Goal: Task Accomplishment & Management: Use online tool/utility

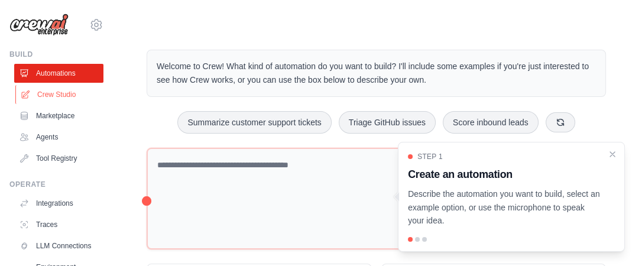
click at [61, 91] on link "Crew Studio" at bounding box center [59, 94] width 89 height 19
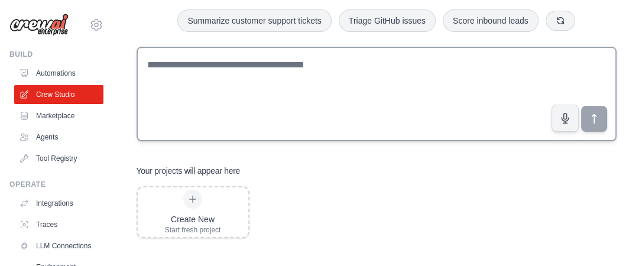
scroll to position [69, 0]
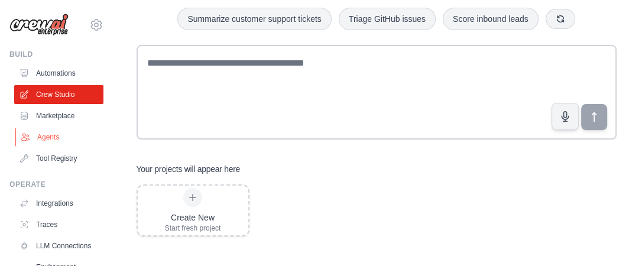
click at [48, 134] on link "Agents" at bounding box center [59, 137] width 89 height 19
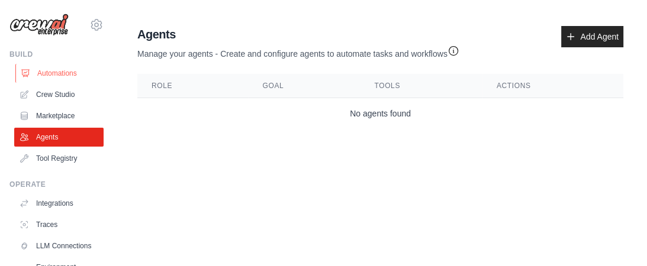
click at [65, 72] on link "Automations" at bounding box center [59, 73] width 89 height 19
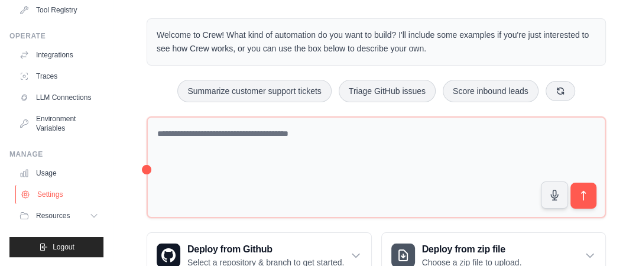
scroll to position [73, 0]
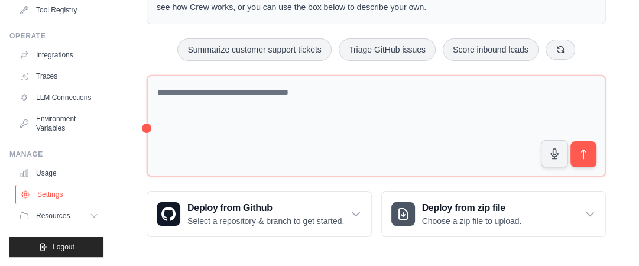
click at [59, 193] on link "Settings" at bounding box center [59, 194] width 89 height 19
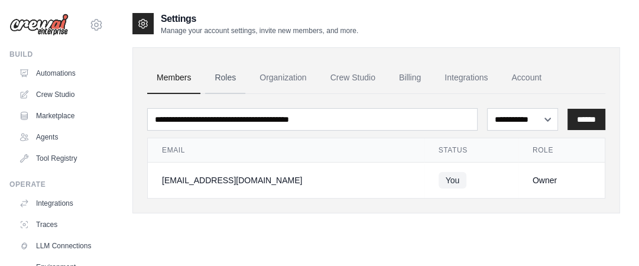
click at [225, 75] on link "Roles" at bounding box center [225, 78] width 40 height 32
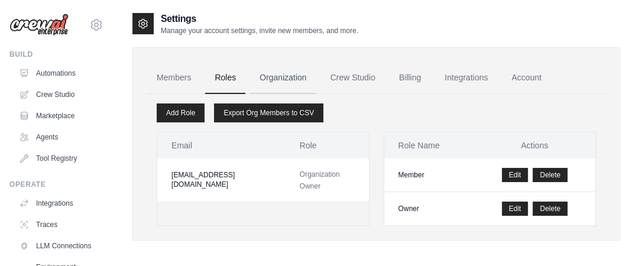
click at [289, 80] on link "Organization" at bounding box center [283, 78] width 66 height 32
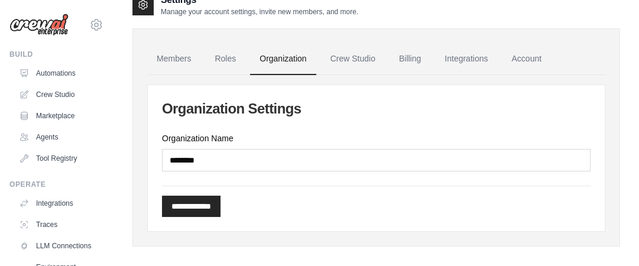
scroll to position [28, 0]
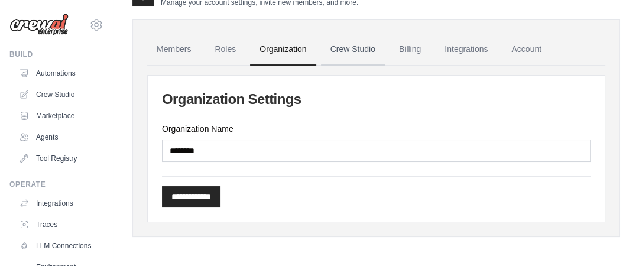
click at [356, 50] on link "Crew Studio" at bounding box center [353, 50] width 64 height 32
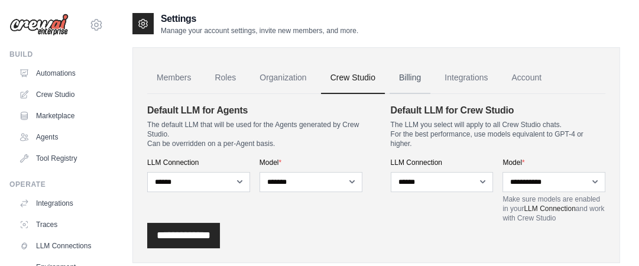
click at [407, 75] on link "Billing" at bounding box center [410, 78] width 41 height 32
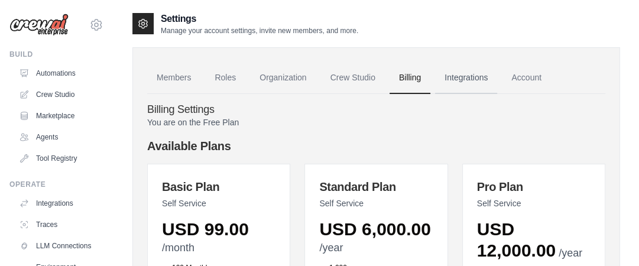
click at [458, 75] on link "Integrations" at bounding box center [466, 78] width 62 height 32
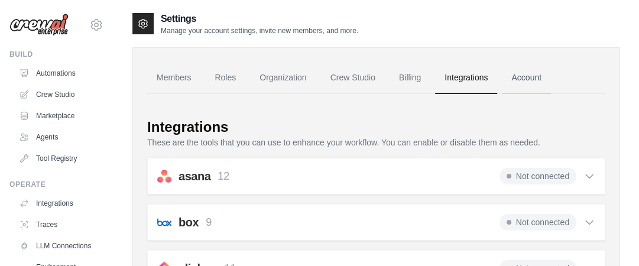
click at [536, 76] on link "Account" at bounding box center [526, 78] width 49 height 32
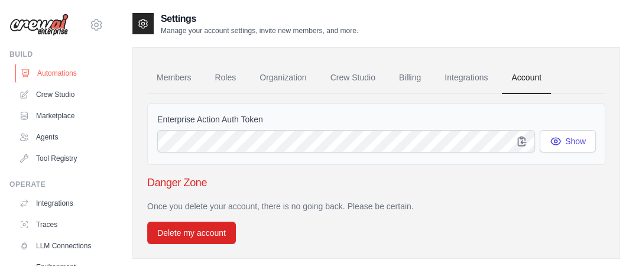
click at [59, 73] on link "Automations" at bounding box center [59, 73] width 89 height 19
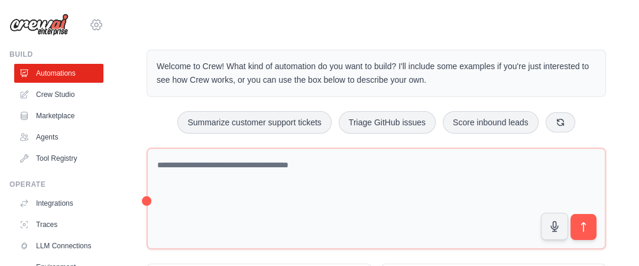
click at [95, 24] on icon at bounding box center [97, 25] width 4 height 4
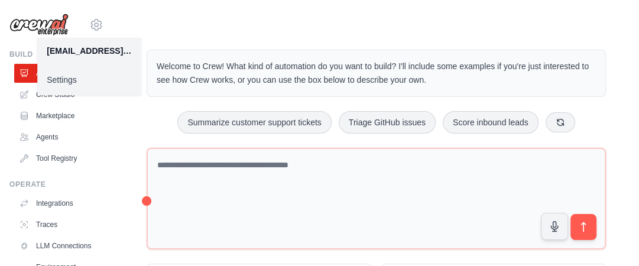
click at [69, 77] on link "Settings" at bounding box center [89, 79] width 104 height 21
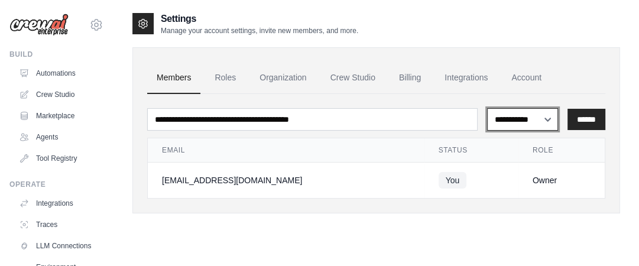
click at [527, 117] on select "**********" at bounding box center [522, 119] width 71 height 22
click at [487, 108] on select "**********" at bounding box center [522, 119] width 71 height 22
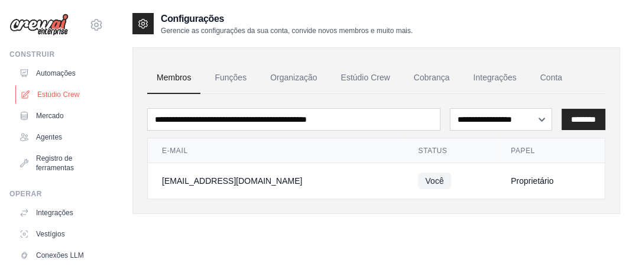
click at [56, 95] on font "Estúdio Crew" at bounding box center [58, 95] width 42 height 8
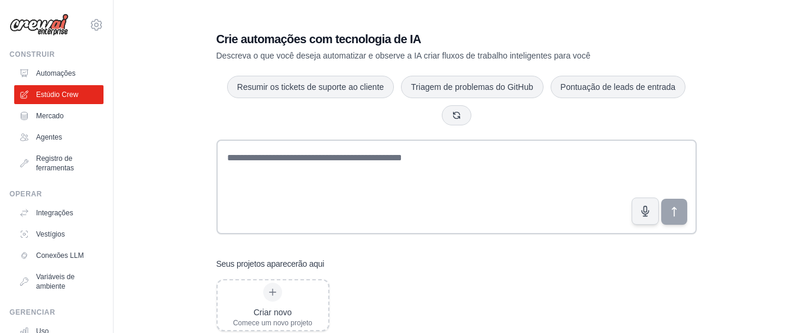
click at [169, 103] on div "Crie automações com tecnologia de IA Descreva o que você deseja automatizar e o…" at bounding box center [457, 181] width 648 height 338
click at [52, 113] on font "Mercado" at bounding box center [51, 116] width 28 height 8
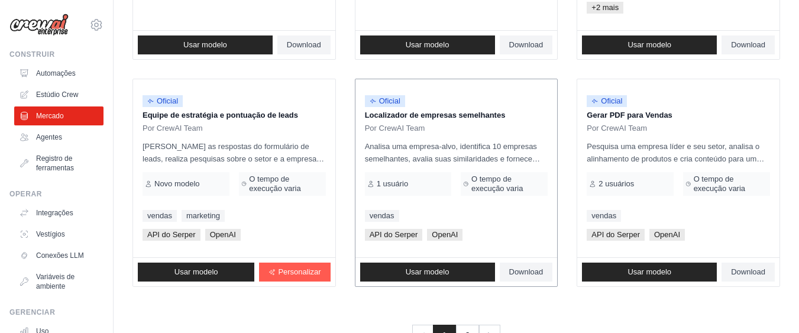
scroll to position [834, 0]
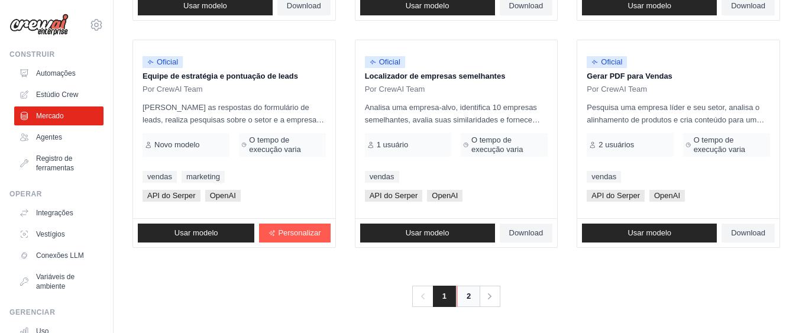
click at [467, 266] on font "2" at bounding box center [469, 296] width 4 height 9
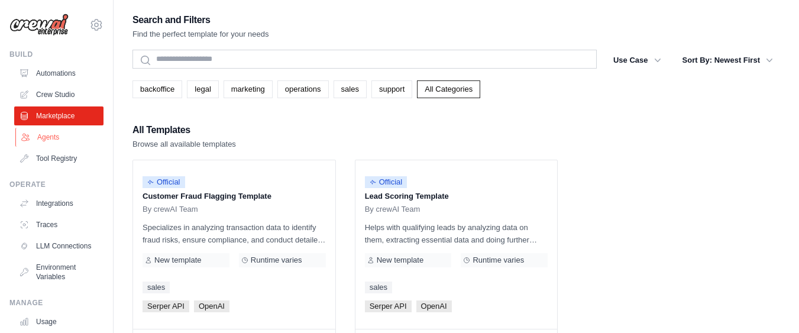
click at [54, 133] on link "Agents" at bounding box center [59, 137] width 89 height 19
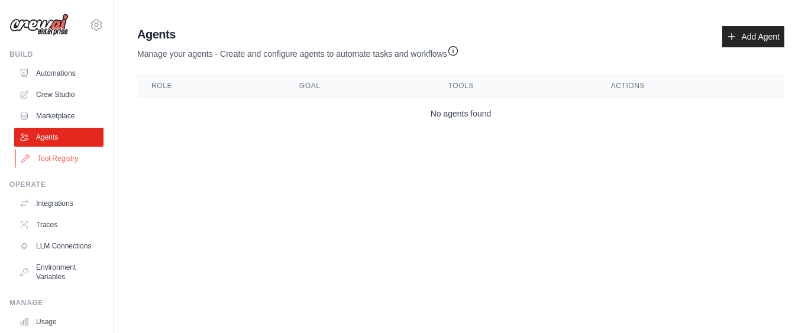
click at [67, 157] on link "Tool Registry" at bounding box center [59, 158] width 89 height 19
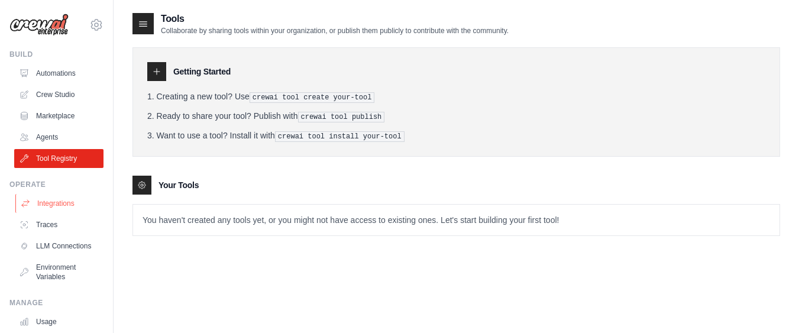
click at [51, 201] on link "Integrations" at bounding box center [59, 203] width 89 height 19
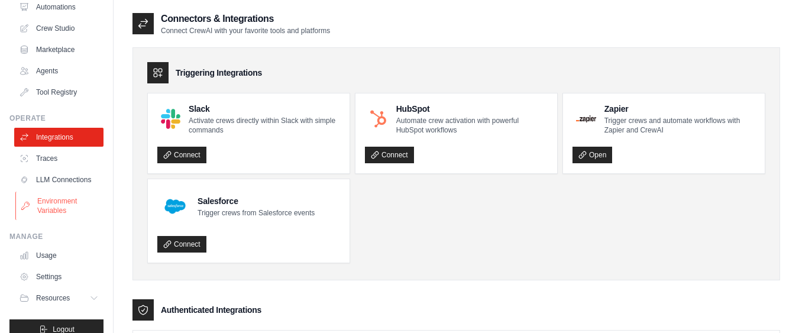
scroll to position [72, 0]
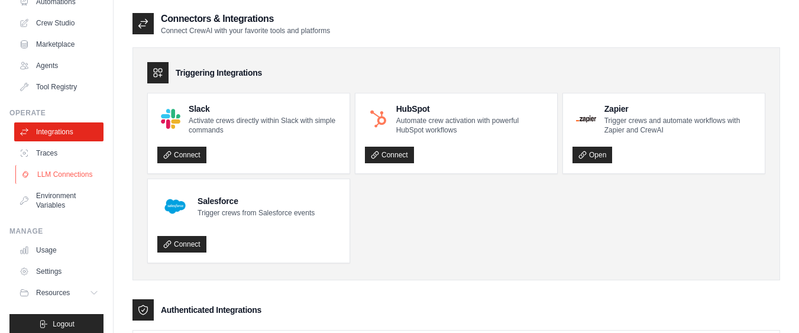
click at [52, 178] on link "LLM Connections" at bounding box center [59, 174] width 89 height 19
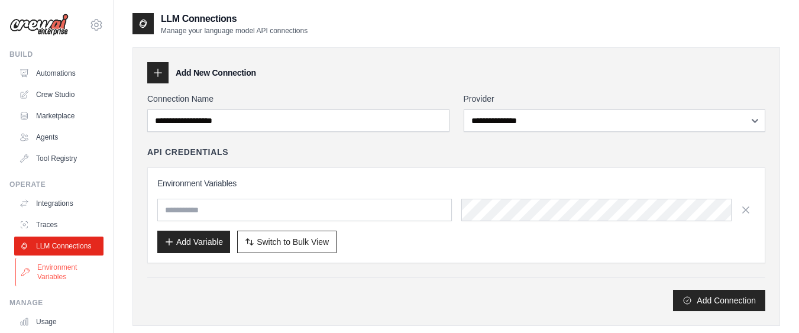
click at [53, 266] on link "Environment Variables" at bounding box center [59, 272] width 89 height 28
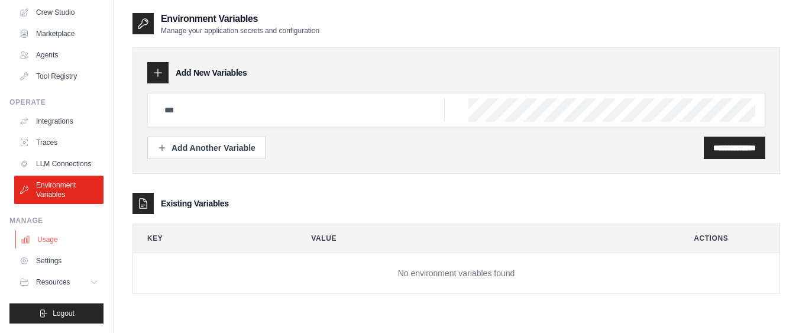
scroll to position [2, 0]
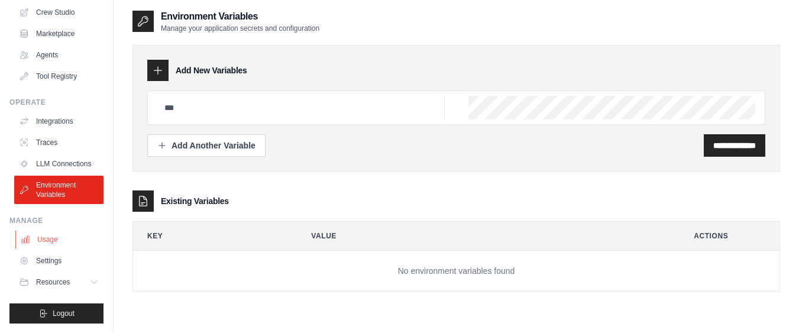
click at [65, 234] on link "Usage" at bounding box center [59, 239] width 89 height 19
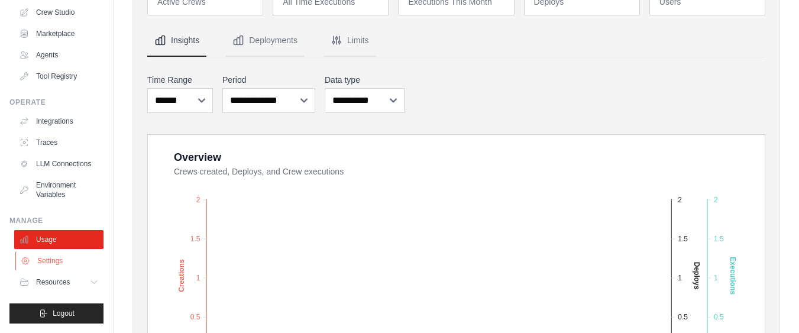
scroll to position [92, 0]
click at [55, 260] on link "Settings" at bounding box center [59, 260] width 89 height 19
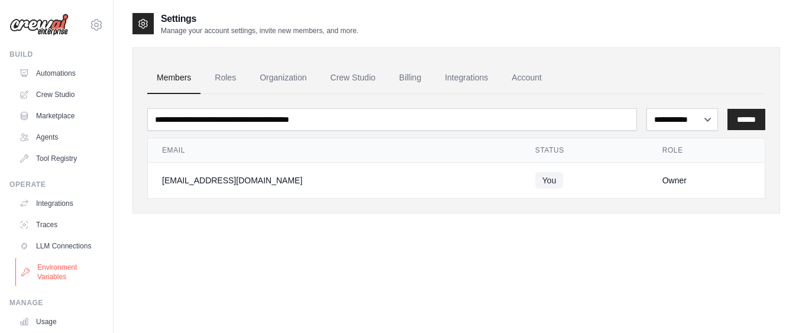
click at [63, 266] on link "Environment Variables" at bounding box center [59, 272] width 89 height 28
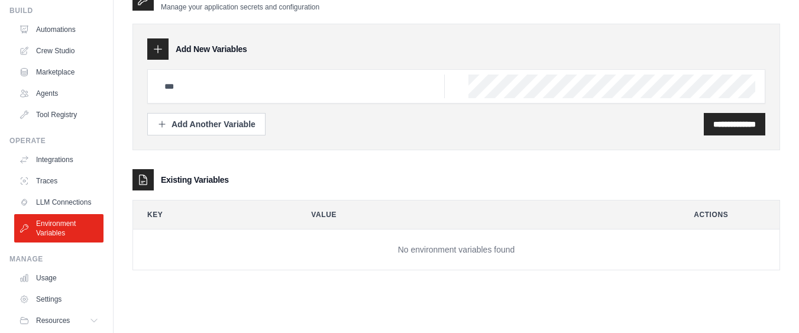
scroll to position [92, 0]
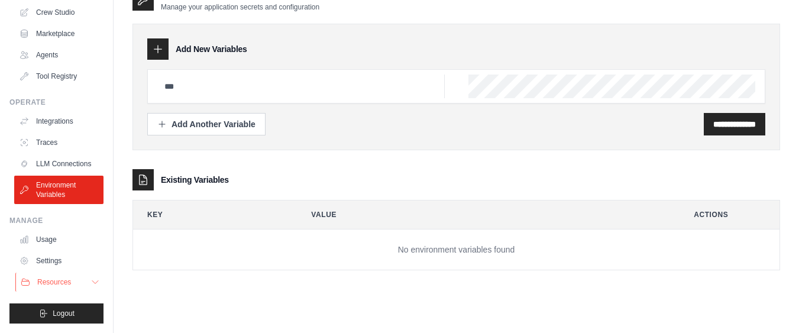
click at [66, 266] on span "Resources" at bounding box center [54, 281] width 34 height 9
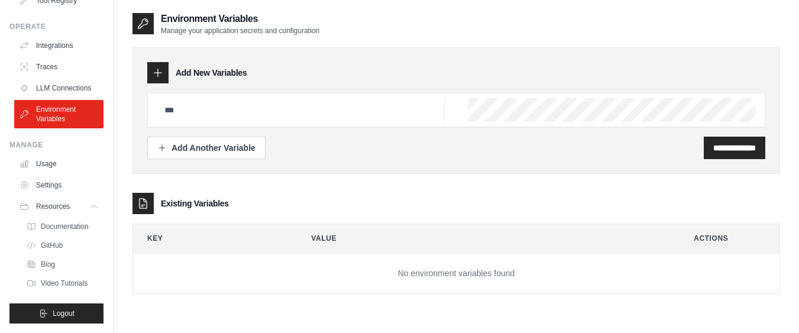
scroll to position [0, 0]
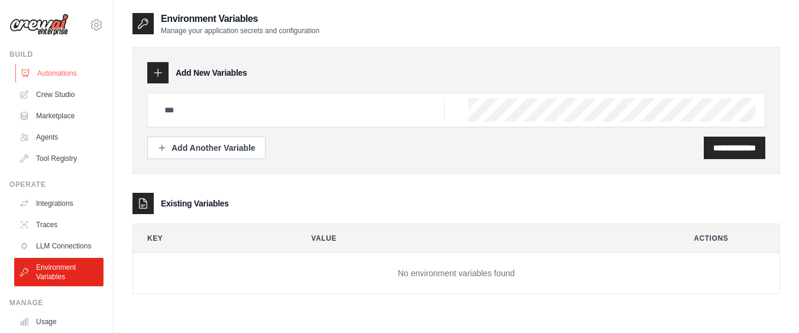
click at [63, 72] on link "Automations" at bounding box center [59, 73] width 89 height 19
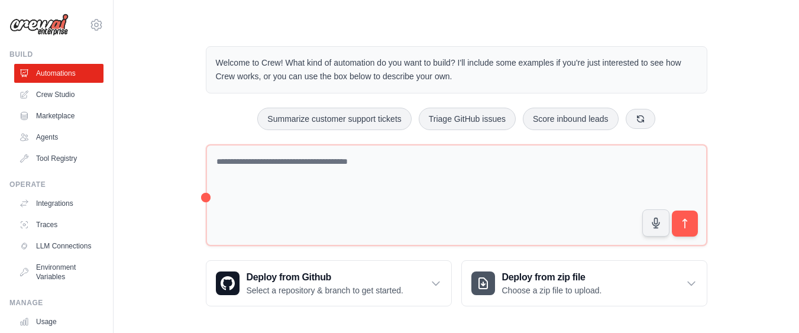
scroll to position [7, 0]
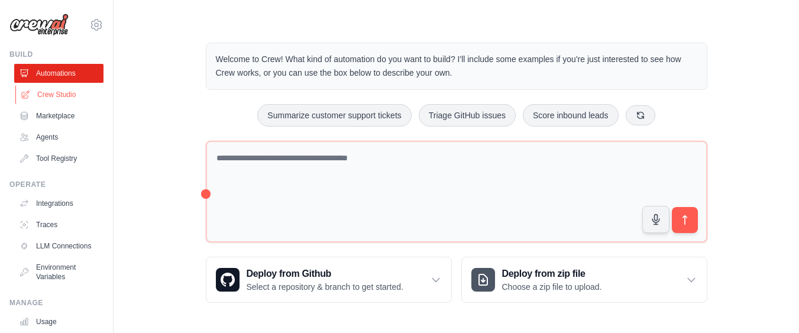
click at [67, 92] on link "Crew Studio" at bounding box center [59, 94] width 89 height 19
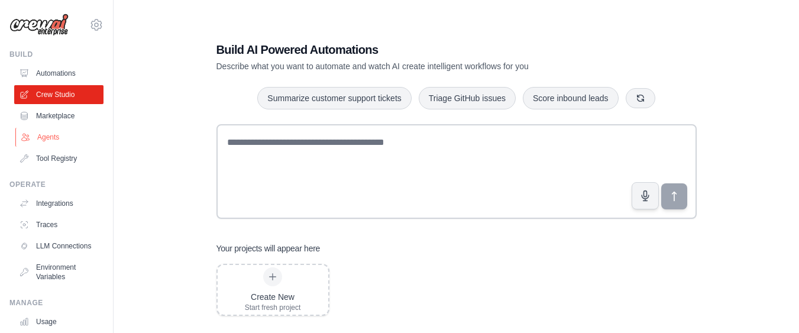
click at [44, 138] on link "Agents" at bounding box center [59, 137] width 89 height 19
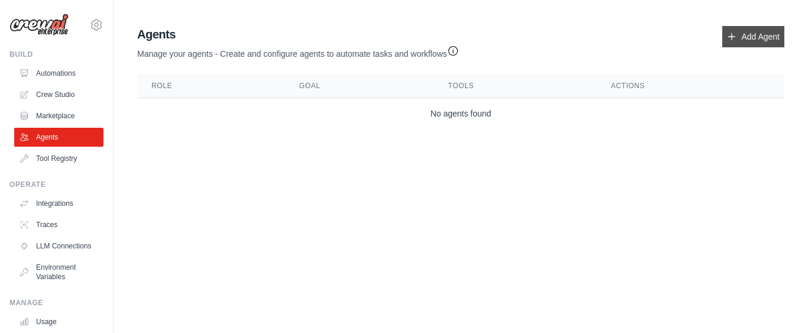
click at [744, 32] on link "Add Agent" at bounding box center [753, 36] width 62 height 21
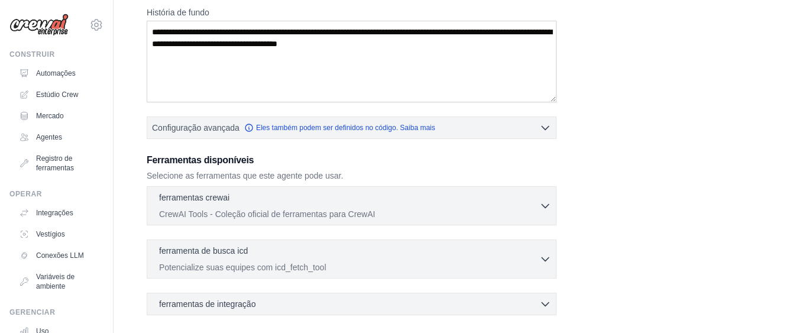
scroll to position [192, 0]
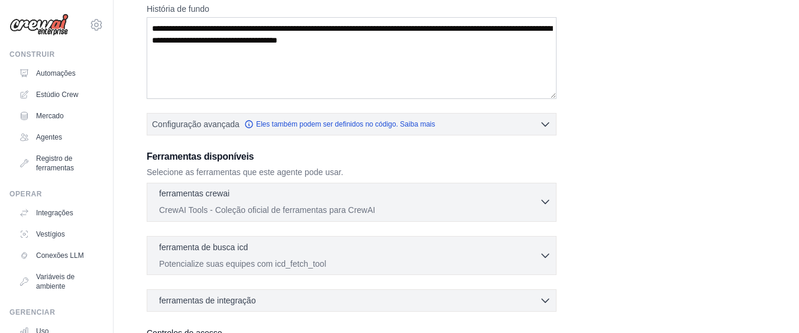
click at [504, 203] on div "ferramentas crewai 0 selecionados CrewAI Tools - Coleção oficial de ferramentas…" at bounding box center [349, 202] width 380 height 28
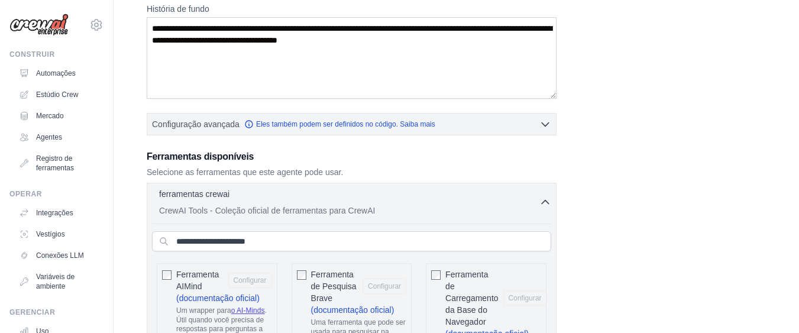
click at [543, 203] on icon "button" at bounding box center [545, 202] width 12 height 12
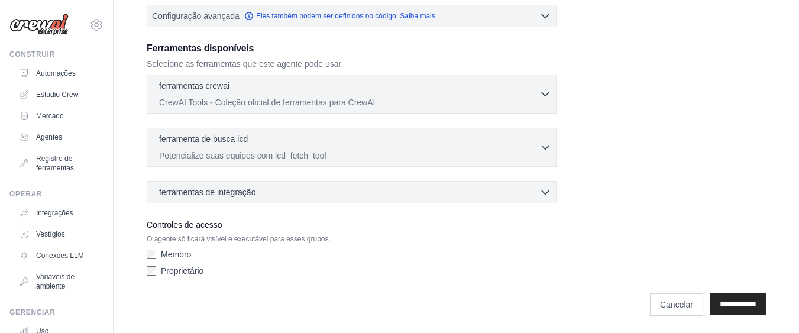
scroll to position [302, 0]
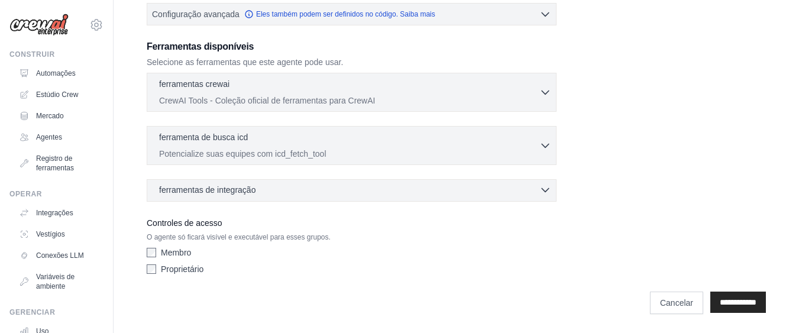
click at [544, 189] on icon "button" at bounding box center [545, 190] width 12 height 12
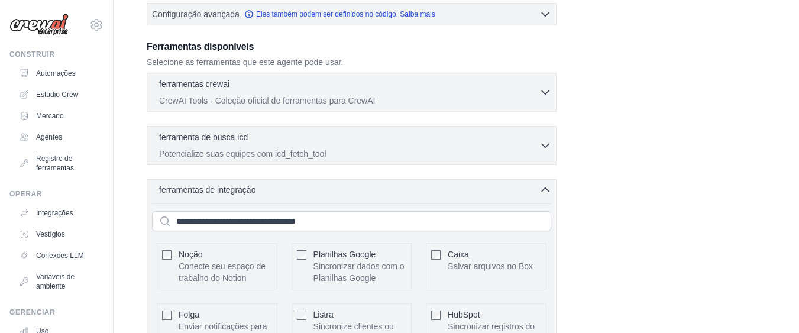
click at [544, 191] on icon "button" at bounding box center [545, 190] width 12 height 12
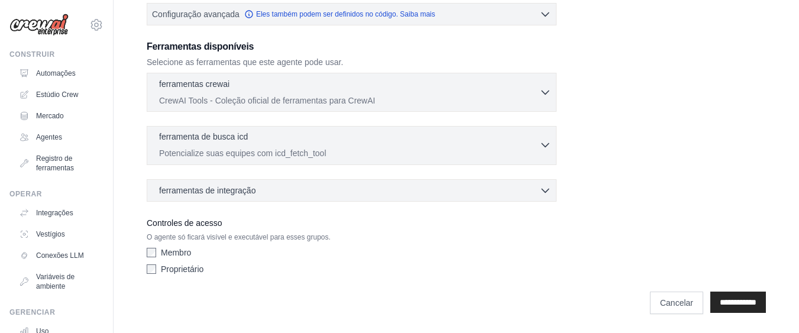
click at [546, 146] on icon "button" at bounding box center [545, 146] width 7 height 4
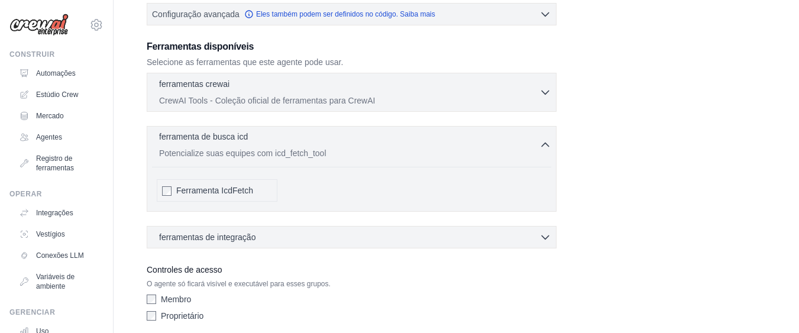
click at [546, 149] on icon "button" at bounding box center [545, 145] width 12 height 12
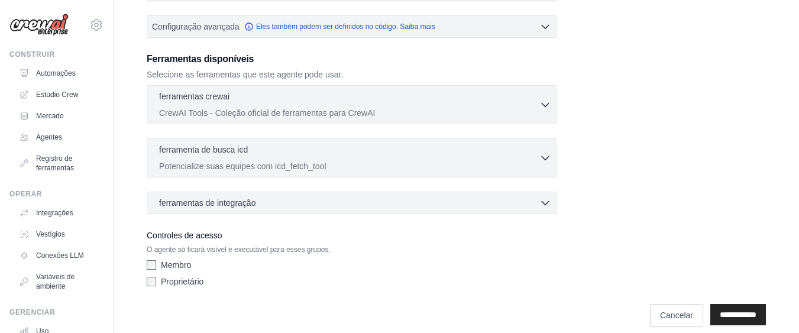
scroll to position [288, 0]
click at [545, 108] on icon "button" at bounding box center [545, 105] width 12 height 12
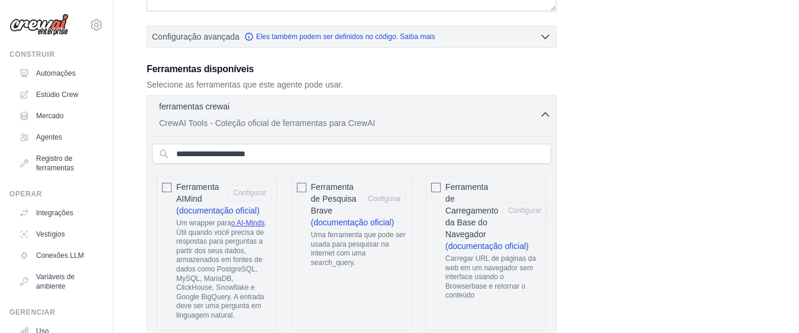
scroll to position [277, 0]
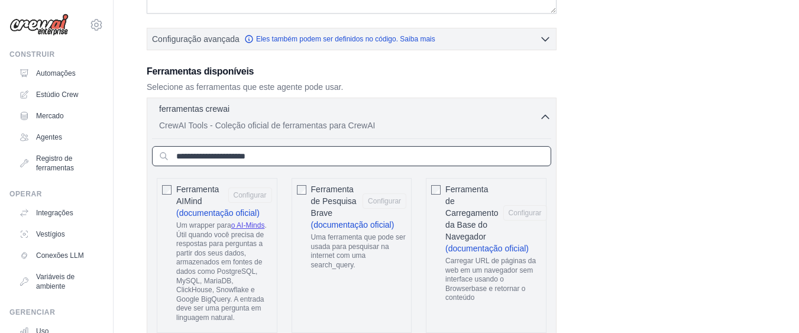
click at [356, 152] on input "text" at bounding box center [351, 156] width 399 height 20
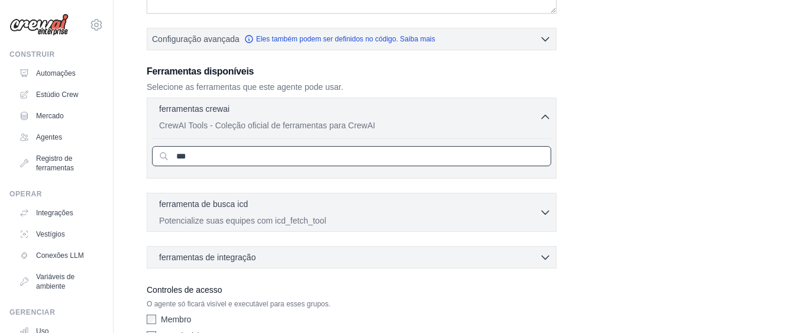
type input "***"
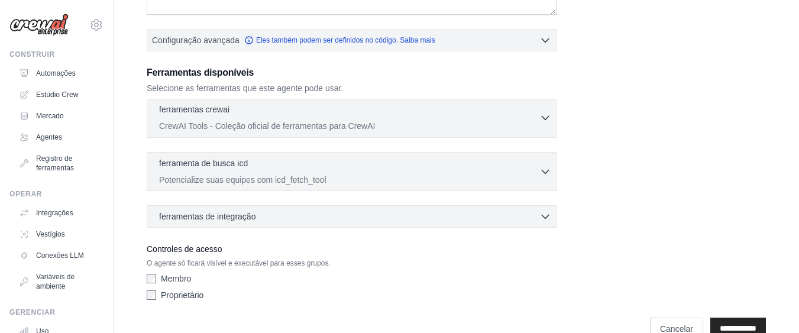
scroll to position [349, 0]
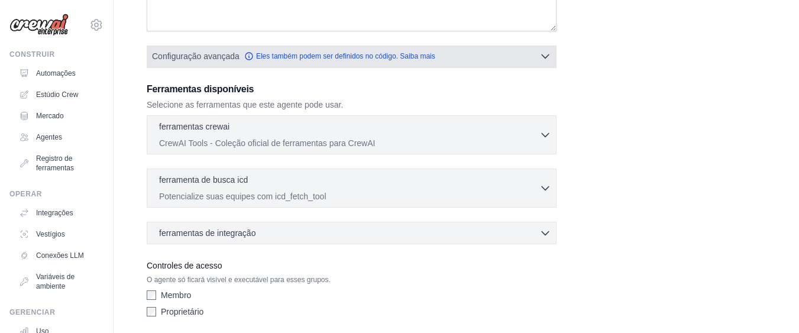
click at [516, 56] on button "Configuração avançada Eles também podem ser definidos no código. Saiba mais" at bounding box center [351, 56] width 409 height 21
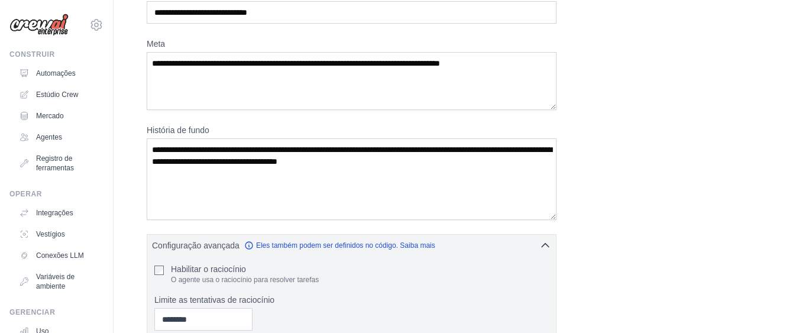
scroll to position [136, 0]
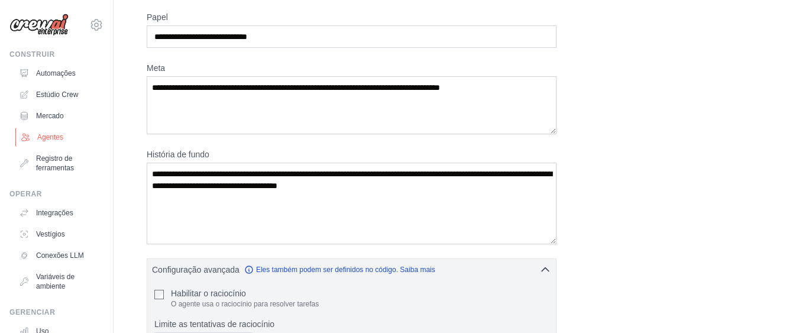
click at [44, 135] on font "Agentes" at bounding box center [50, 137] width 26 height 8
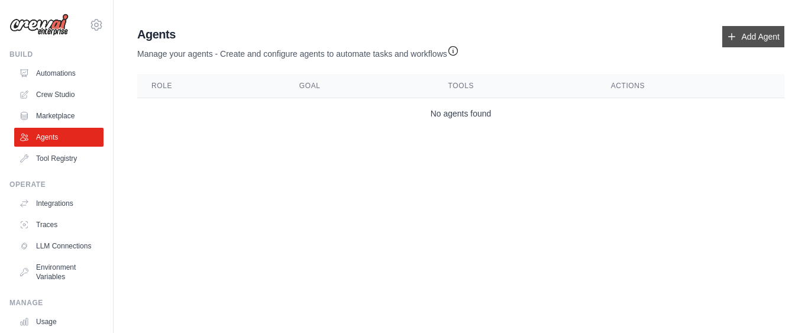
click at [740, 33] on link "Add Agent" at bounding box center [753, 36] width 62 height 21
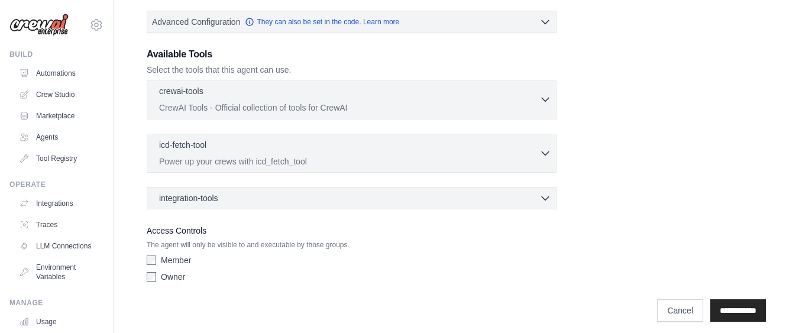
scroll to position [302, 0]
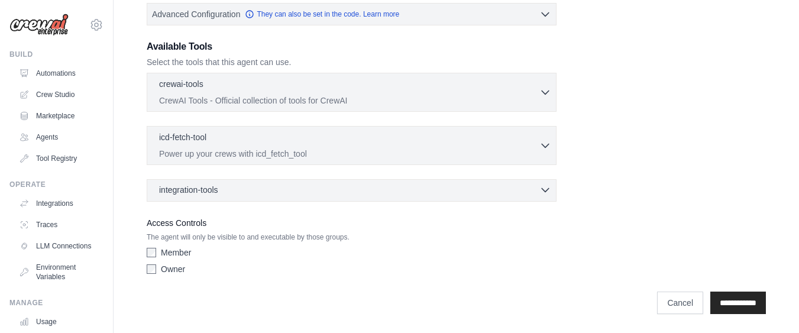
click at [260, 190] on div "integration-tools 0 selected" at bounding box center [355, 190] width 392 height 12
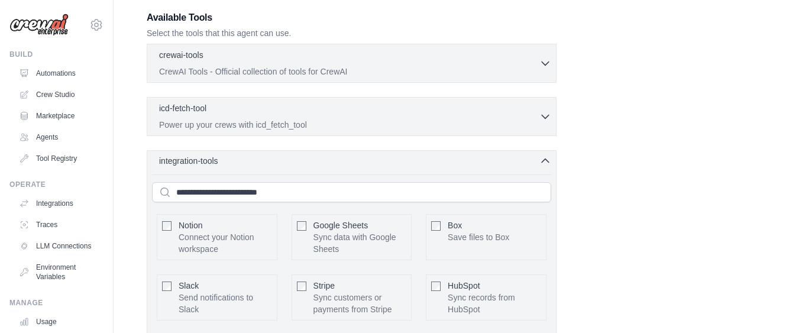
scroll to position [280, 0]
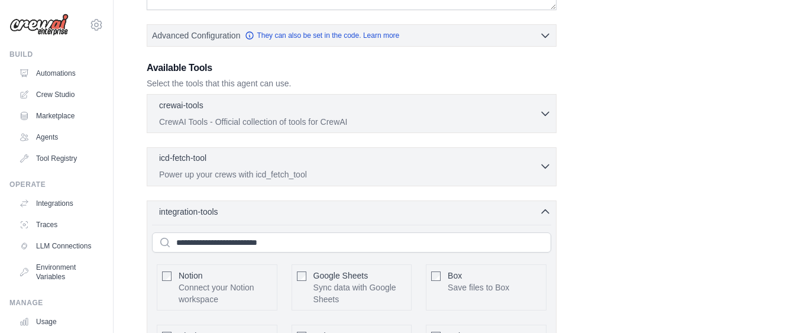
click at [374, 175] on p "Power up your crews with icd_fetch_tool" at bounding box center [349, 175] width 380 height 12
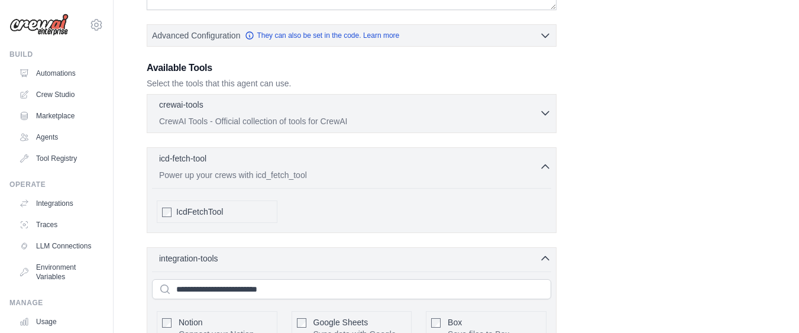
click at [340, 116] on p "CrewAI Tools - Official collection of tools for CrewAI" at bounding box center [349, 121] width 380 height 12
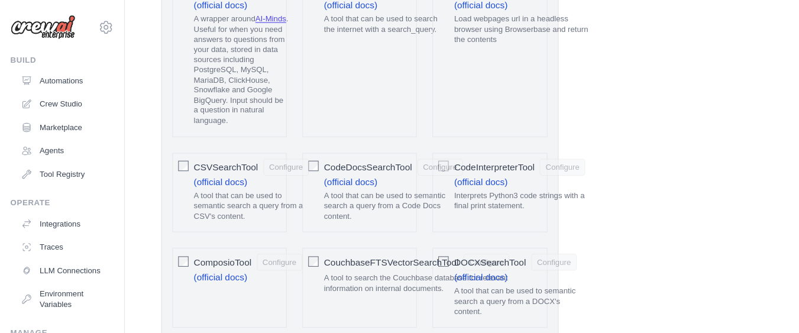
scroll to position [477, 0]
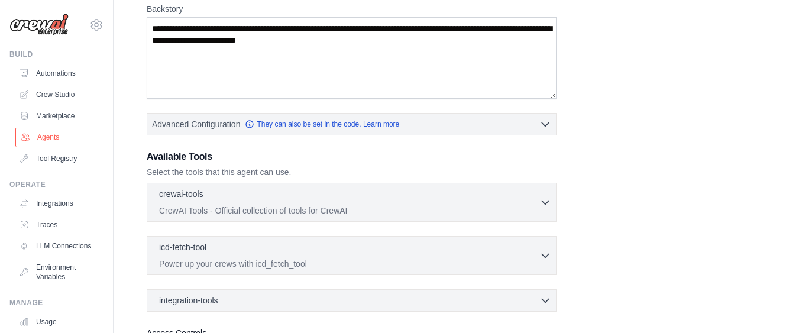
scroll to position [129, 0]
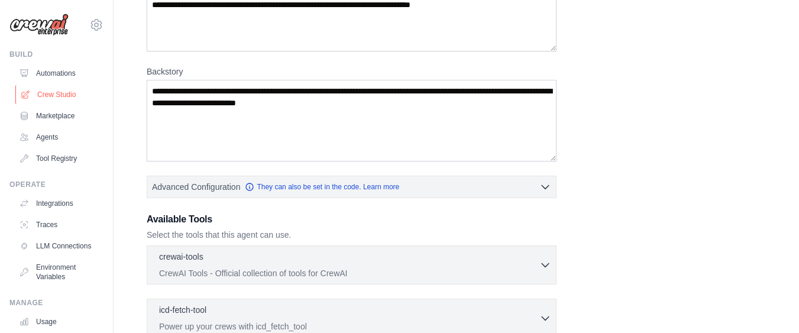
click at [56, 96] on link "Crew Studio" at bounding box center [59, 94] width 89 height 19
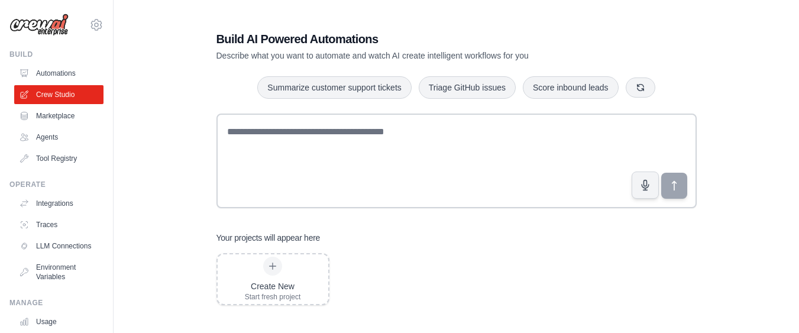
scroll to position [24, 0]
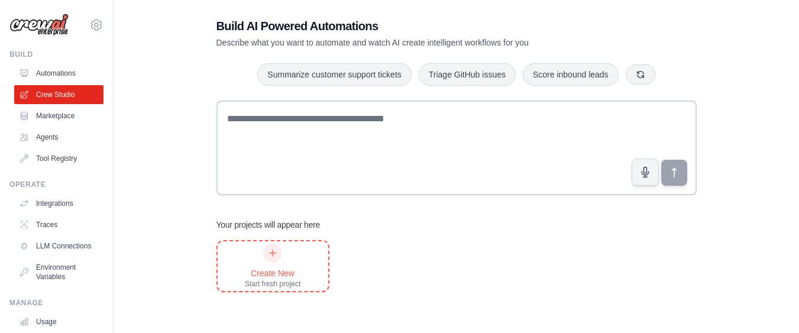
click at [275, 262] on div "Create New Start fresh project" at bounding box center [273, 266] width 56 height 45
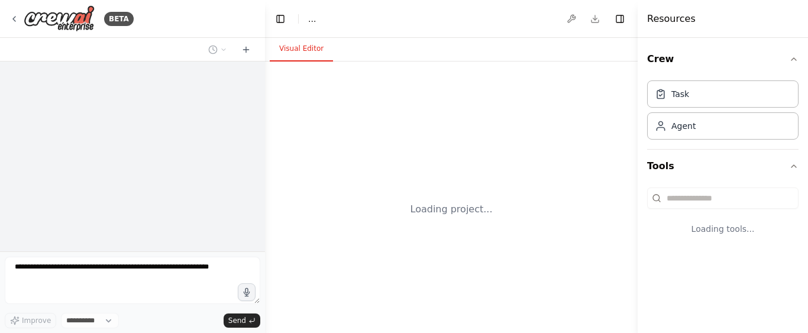
select select "****"
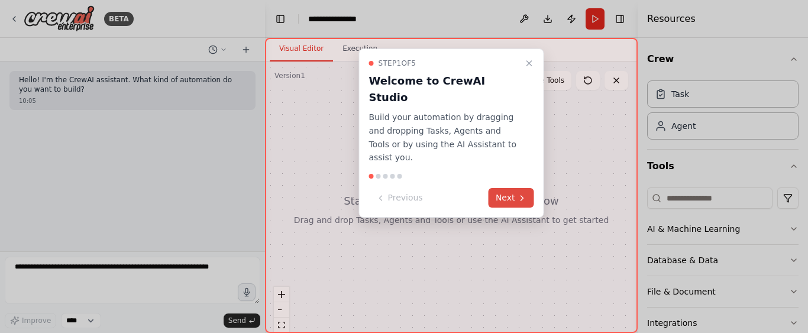
click at [502, 188] on button "Next" at bounding box center [512, 198] width 46 height 20
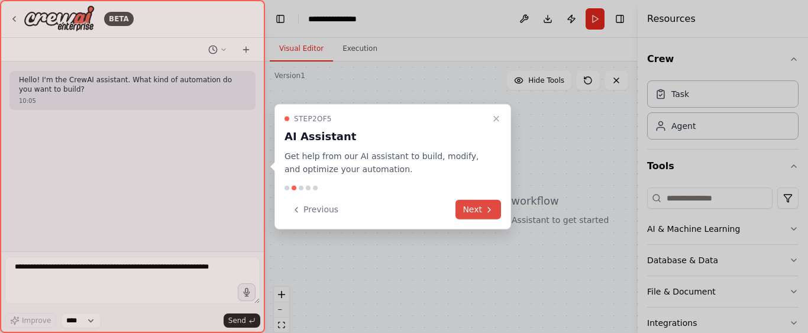
click at [473, 211] on button "Next" at bounding box center [478, 210] width 46 height 20
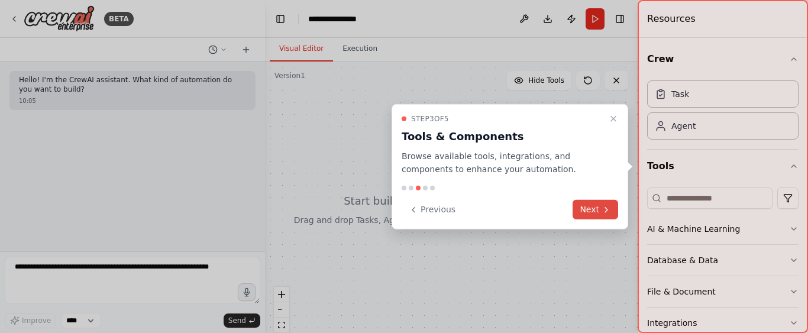
click at [614, 209] on button "Next" at bounding box center [596, 210] width 46 height 20
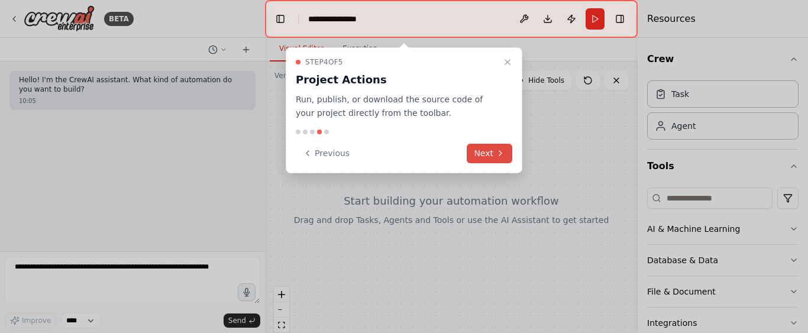
click at [488, 150] on button "Next" at bounding box center [490, 154] width 46 height 20
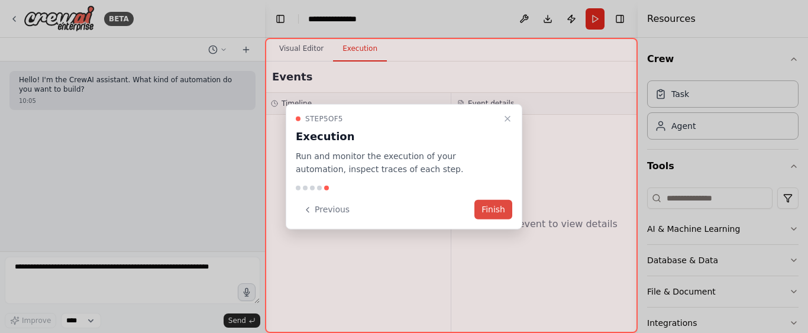
click at [499, 204] on button "Finish" at bounding box center [493, 210] width 38 height 20
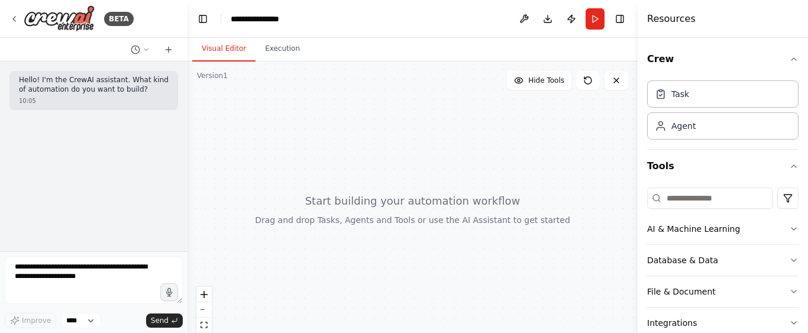
drag, startPoint x: 264, startPoint y: 176, endPoint x: 188, endPoint y: 165, distance: 77.1
click at [188, 165] on div "**********" at bounding box center [404, 166] width 808 height 333
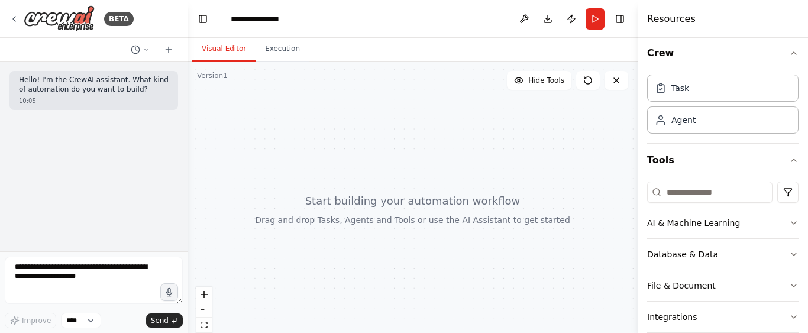
scroll to position [14, 0]
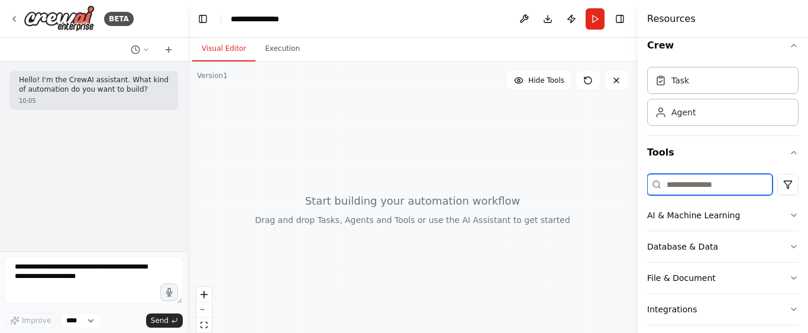
click at [736, 183] on input at bounding box center [709, 184] width 125 height 21
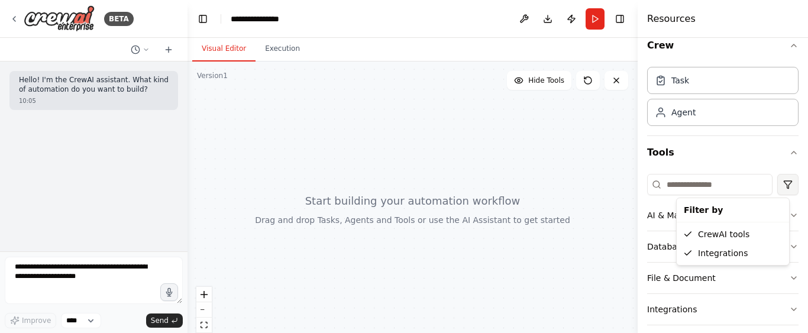
click at [775, 180] on html "**********" at bounding box center [404, 166] width 808 height 333
drag, startPoint x: 531, startPoint y: 167, endPoint x: 628, endPoint y: 175, distance: 96.7
click at [531, 167] on html "**********" at bounding box center [404, 166] width 808 height 333
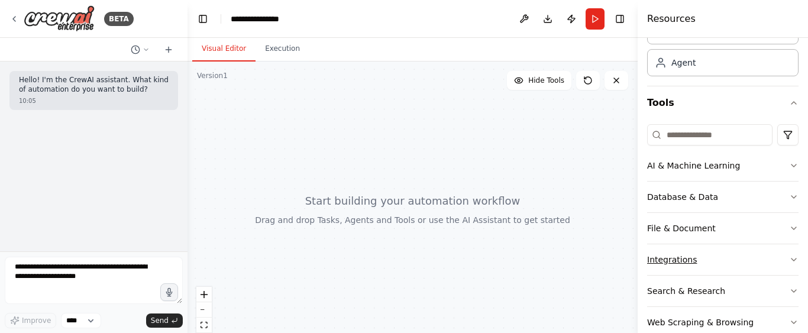
scroll to position [75, 0]
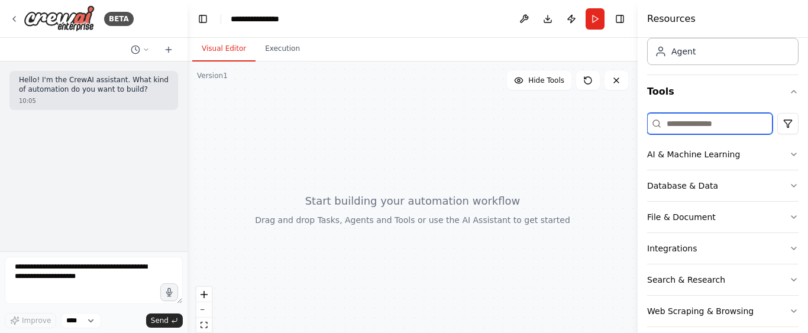
click at [707, 116] on input at bounding box center [709, 123] width 125 height 21
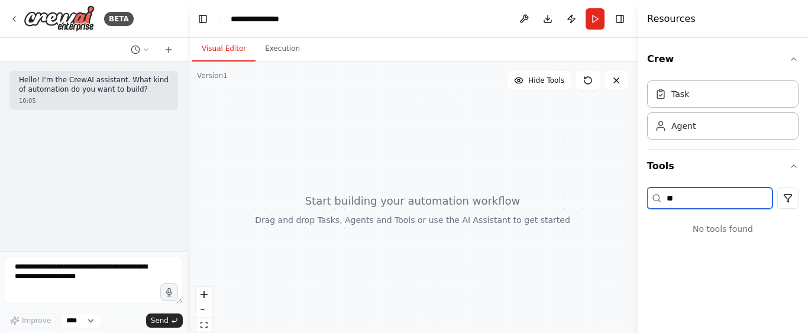
type input "*"
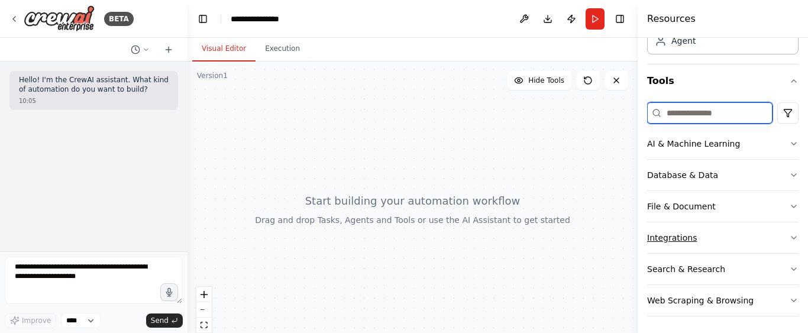
scroll to position [88, 0]
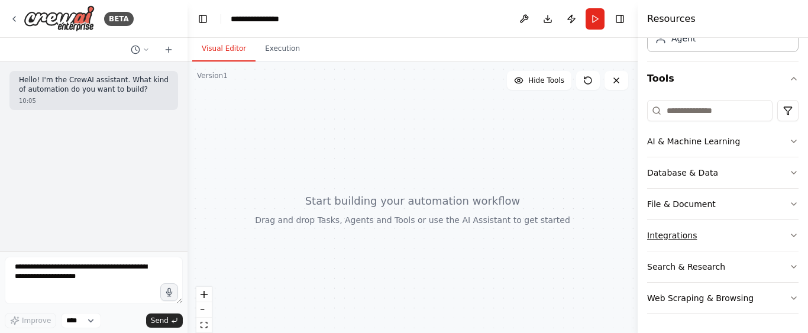
click at [682, 230] on button "Integrations" at bounding box center [722, 235] width 151 height 31
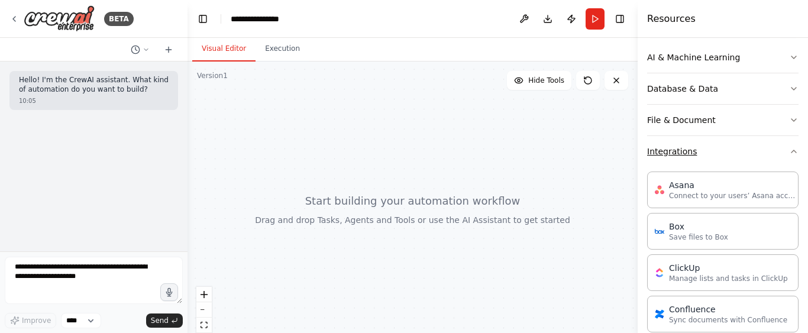
scroll to position [259, 0]
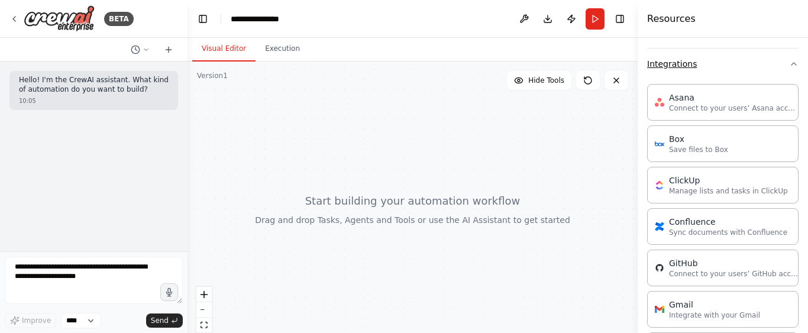
click at [694, 69] on button "Integrations" at bounding box center [722, 64] width 151 height 31
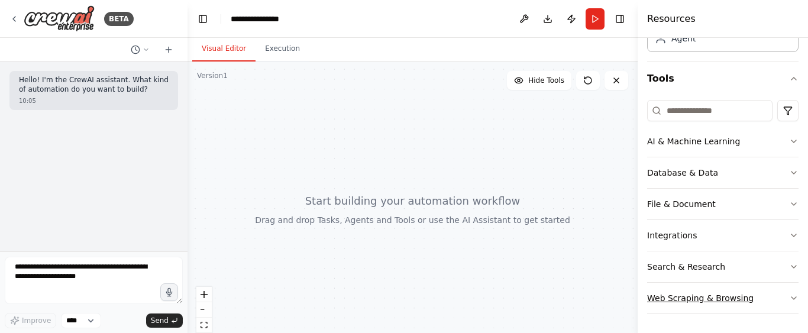
click at [705, 299] on button "Web Scraping & Browsing" at bounding box center [722, 298] width 151 height 31
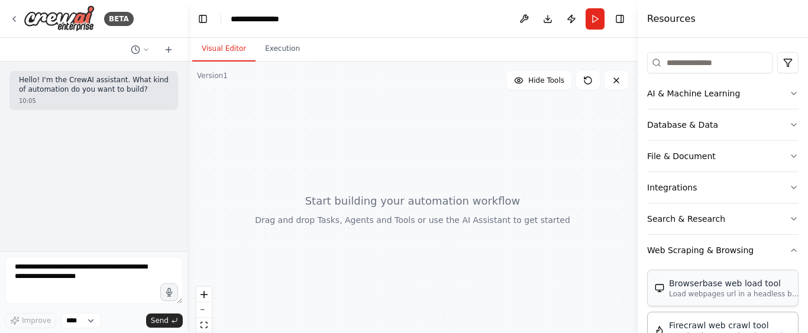
scroll to position [0, 0]
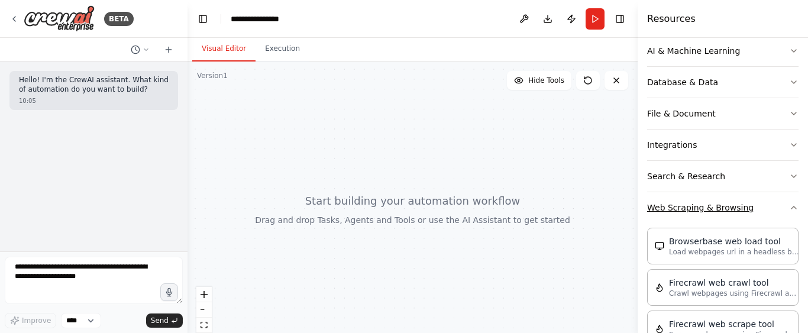
click at [708, 207] on button "Web Scraping & Browsing" at bounding box center [722, 207] width 151 height 31
